Goal: Task Accomplishment & Management: Use online tool/utility

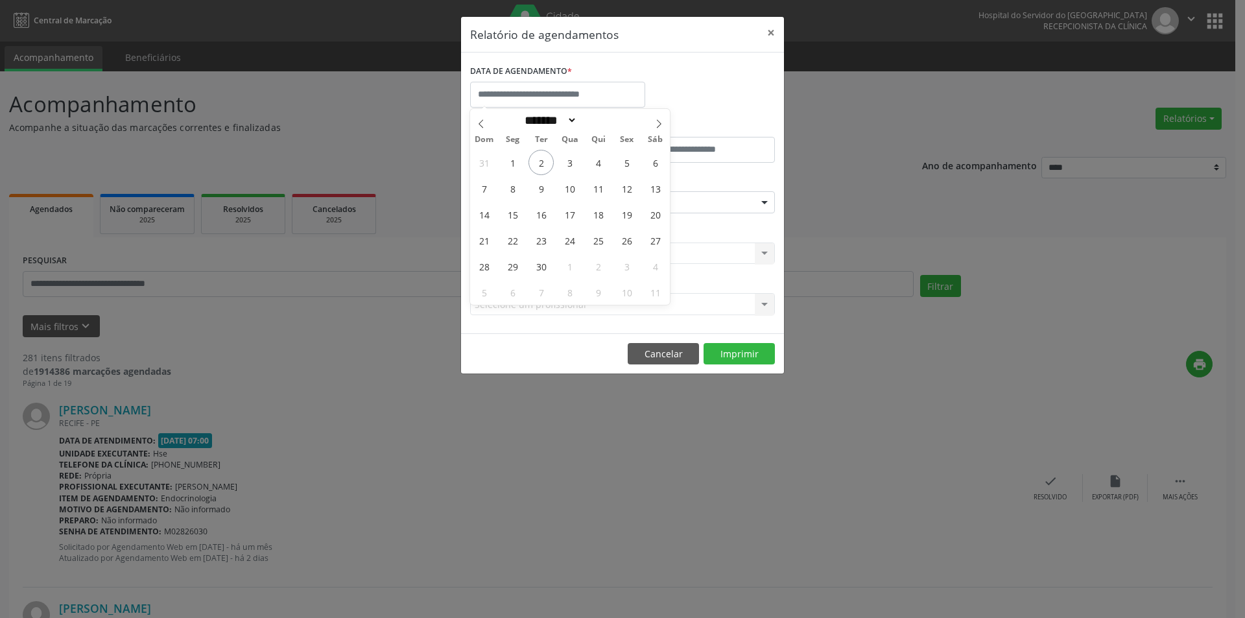
select select "*"
click at [542, 167] on span "2" at bounding box center [540, 162] width 25 height 25
type input "**********"
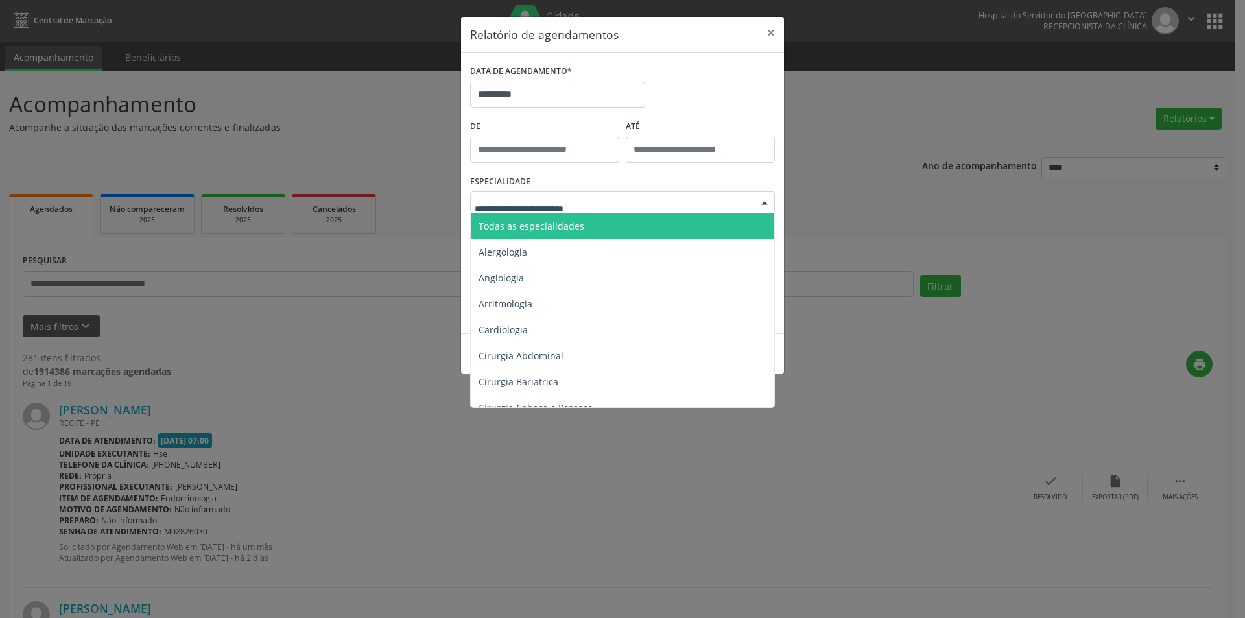
click at [555, 226] on span "Todas as especialidades" at bounding box center [531, 226] width 106 height 12
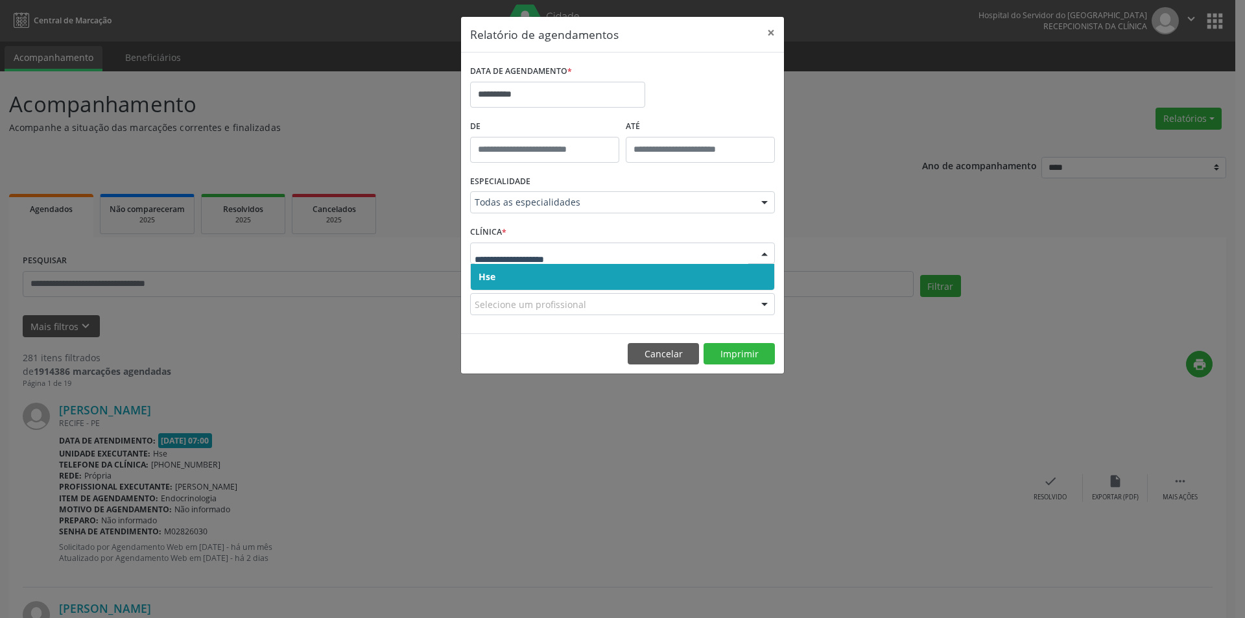
click at [530, 274] on span "Hse" at bounding box center [622, 277] width 303 height 26
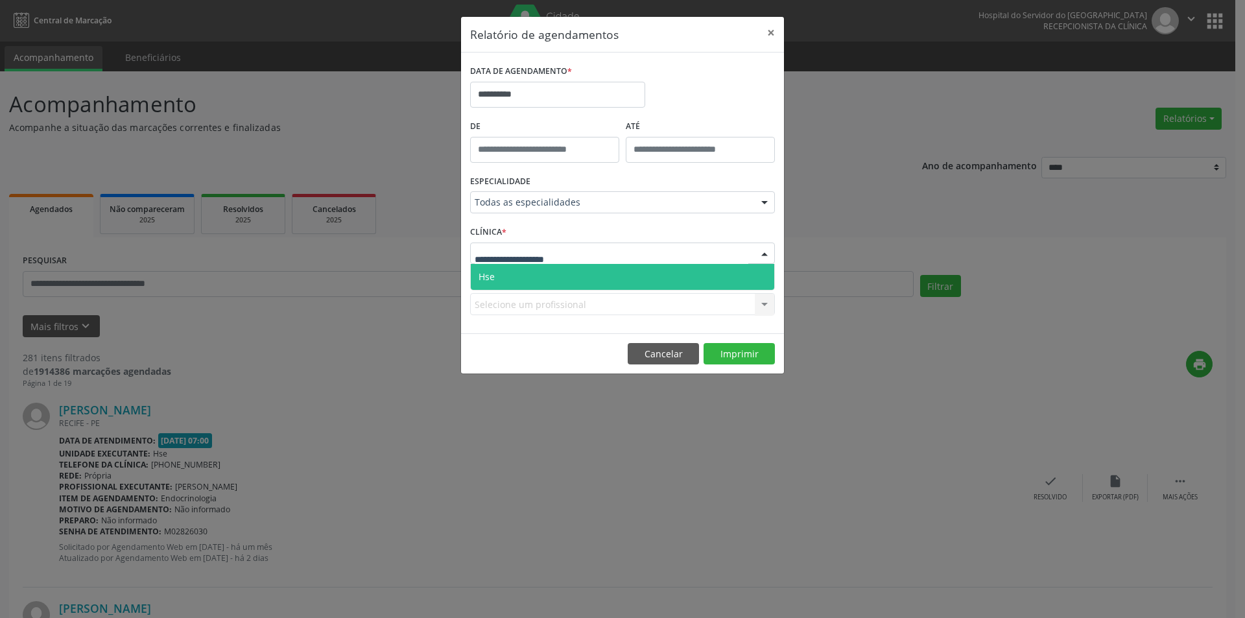
click at [526, 277] on span "Hse" at bounding box center [622, 277] width 303 height 26
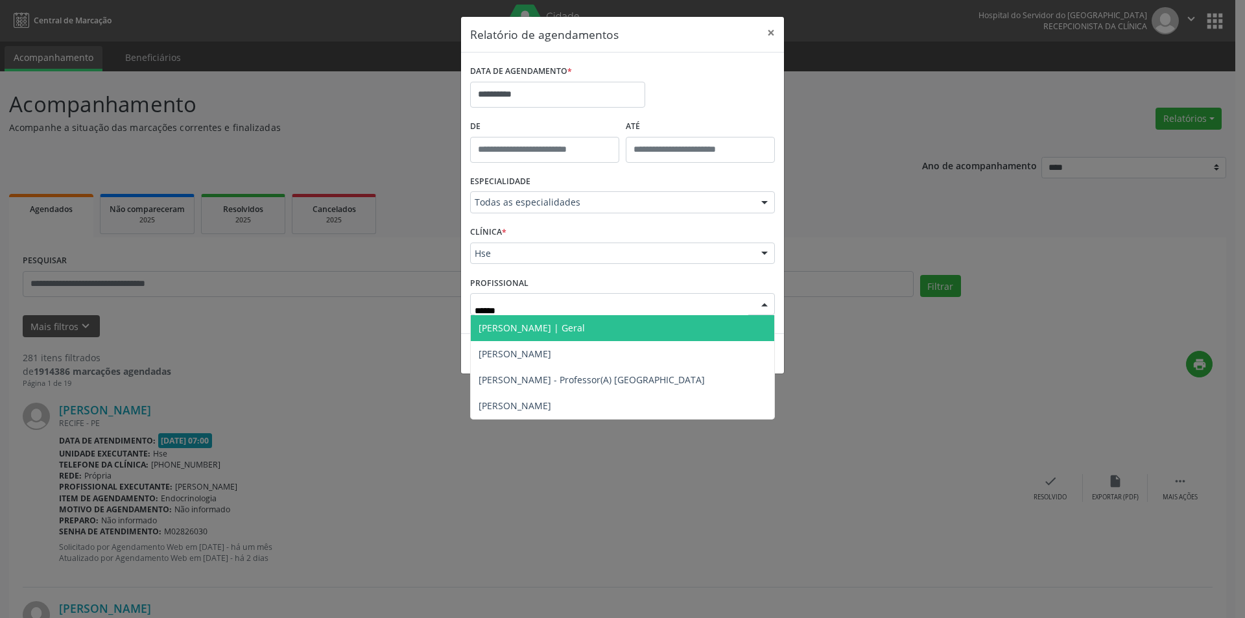
type input "*******"
click at [578, 326] on span "[PERSON_NAME] | Geral" at bounding box center [531, 328] width 106 height 12
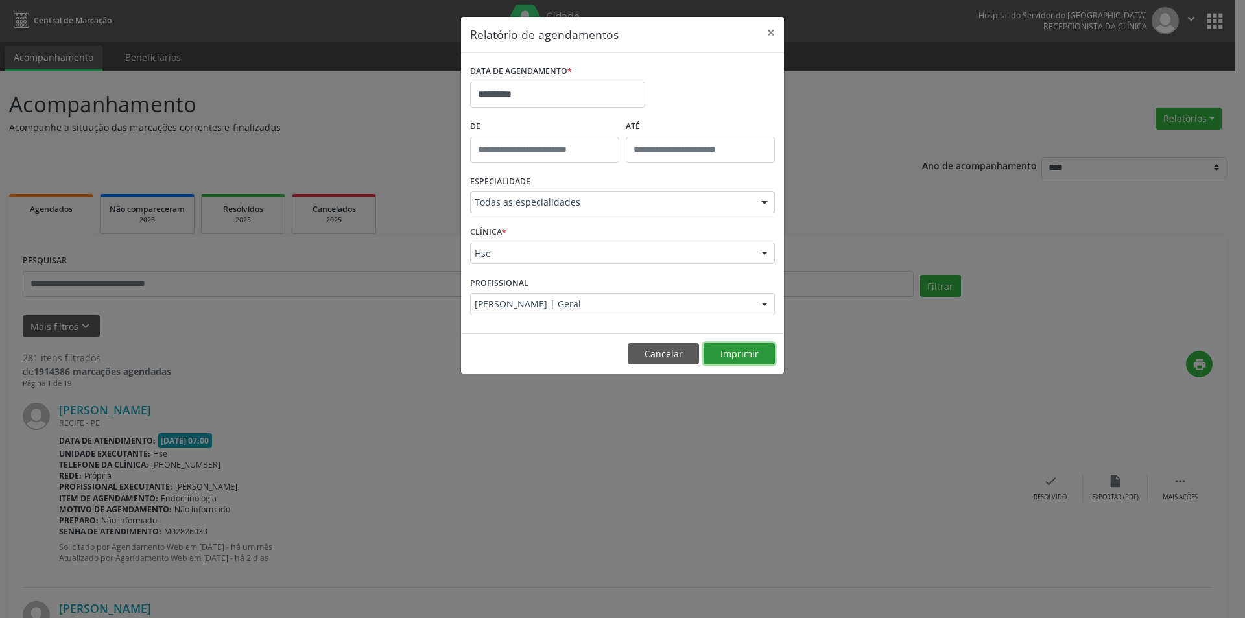
click at [736, 356] on button "Imprimir" at bounding box center [738, 354] width 71 height 22
click at [753, 350] on button "Imprimir" at bounding box center [738, 354] width 71 height 22
click at [740, 353] on button "Imprimir" at bounding box center [738, 354] width 71 height 22
click at [550, 93] on input "**********" at bounding box center [557, 95] width 175 height 26
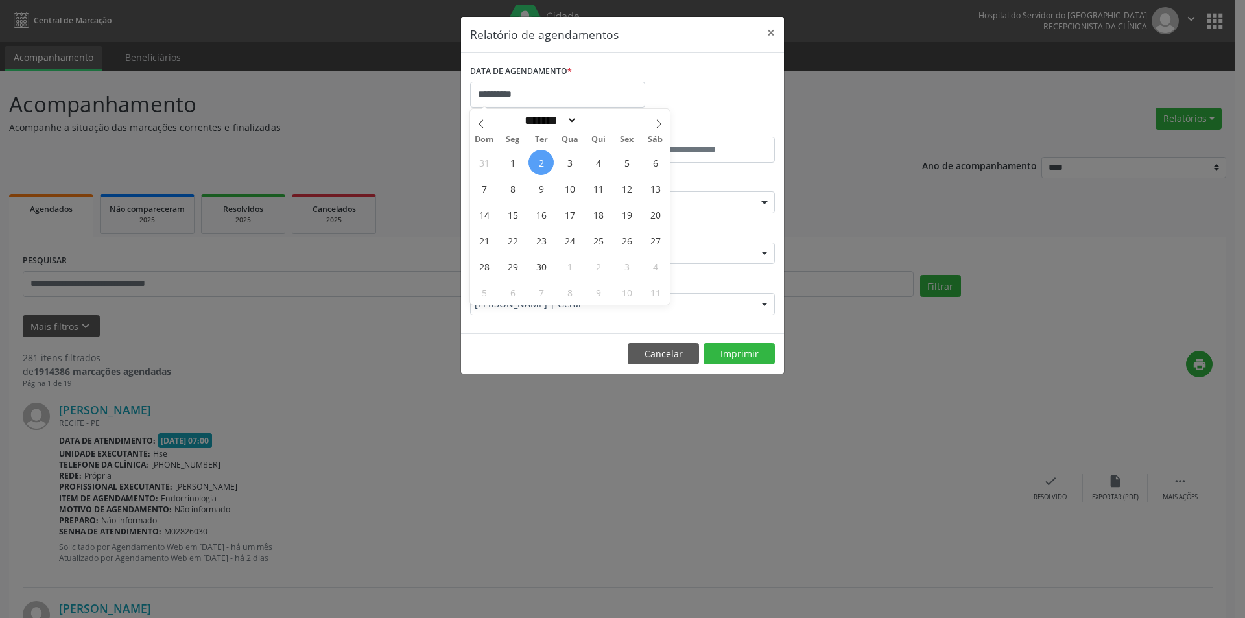
click at [542, 164] on span "2" at bounding box center [540, 162] width 25 height 25
type input "**********"
click at [542, 164] on span "2" at bounding box center [540, 162] width 25 height 25
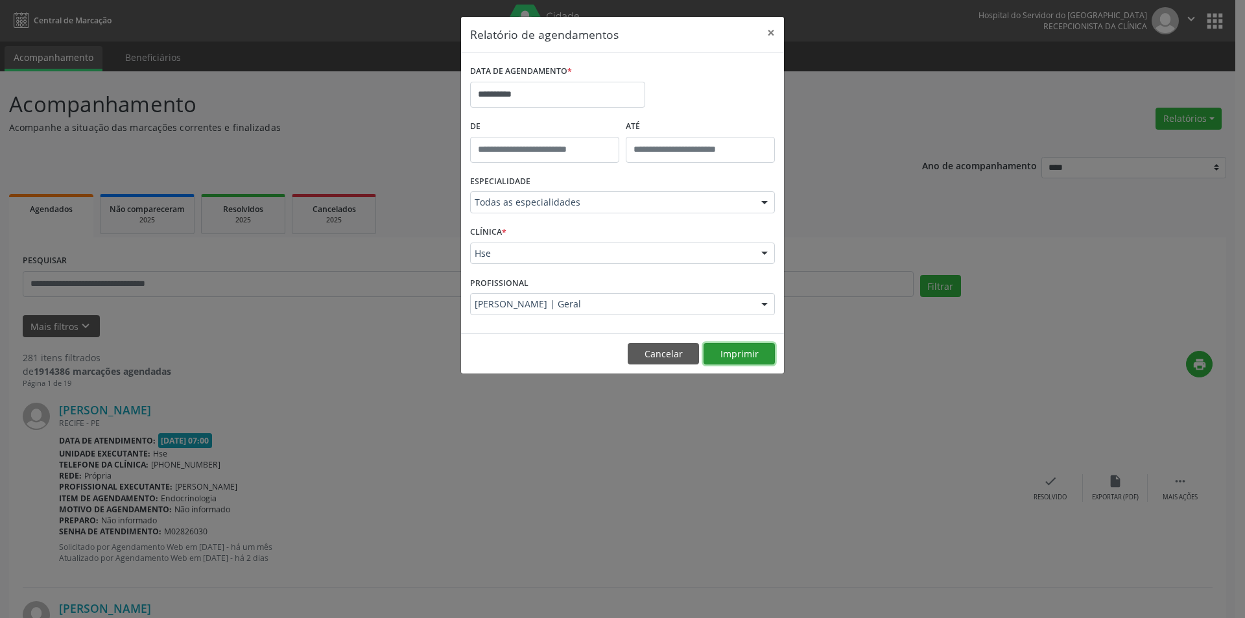
click at [734, 354] on button "Imprimir" at bounding box center [738, 354] width 71 height 22
click at [722, 357] on button "Imprimir" at bounding box center [738, 354] width 71 height 22
click at [737, 355] on button "Imprimir" at bounding box center [738, 354] width 71 height 22
click at [735, 360] on button "Imprimir" at bounding box center [738, 354] width 71 height 22
click at [751, 348] on button "Imprimir" at bounding box center [738, 354] width 71 height 22
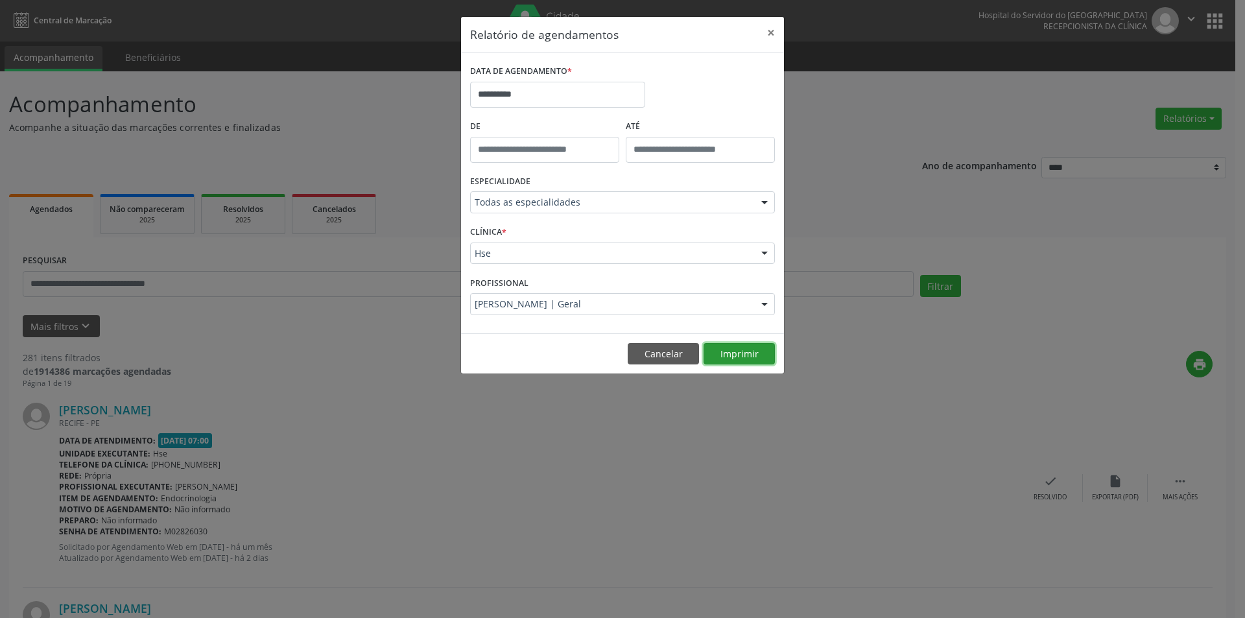
click at [748, 352] on button "Imprimir" at bounding box center [738, 354] width 71 height 22
click at [641, 355] on button "Cancelar" at bounding box center [663, 354] width 71 height 22
